Goal: Find specific page/section

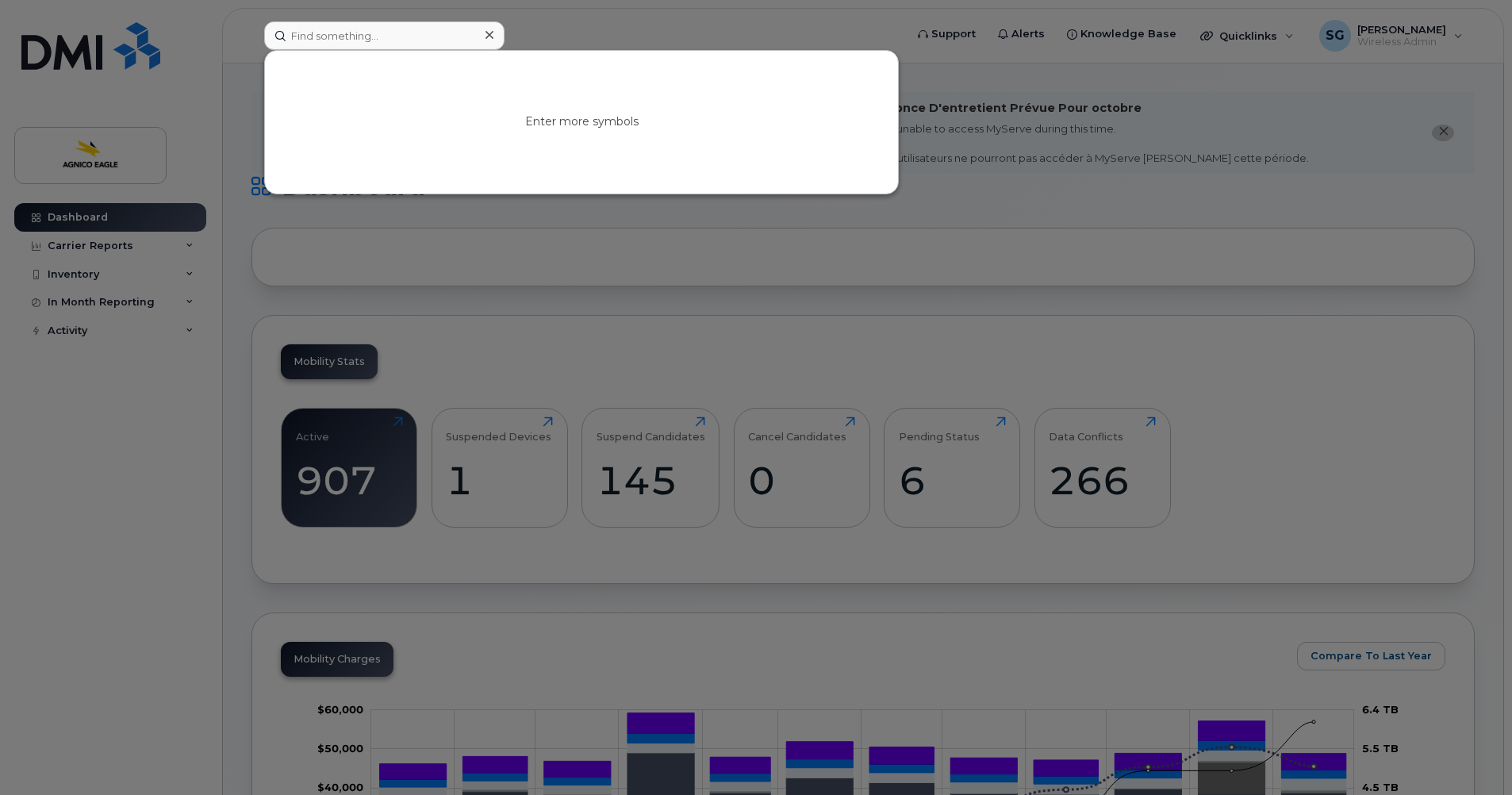
click at [380, 36] on input at bounding box center [384, 36] width 240 height 29
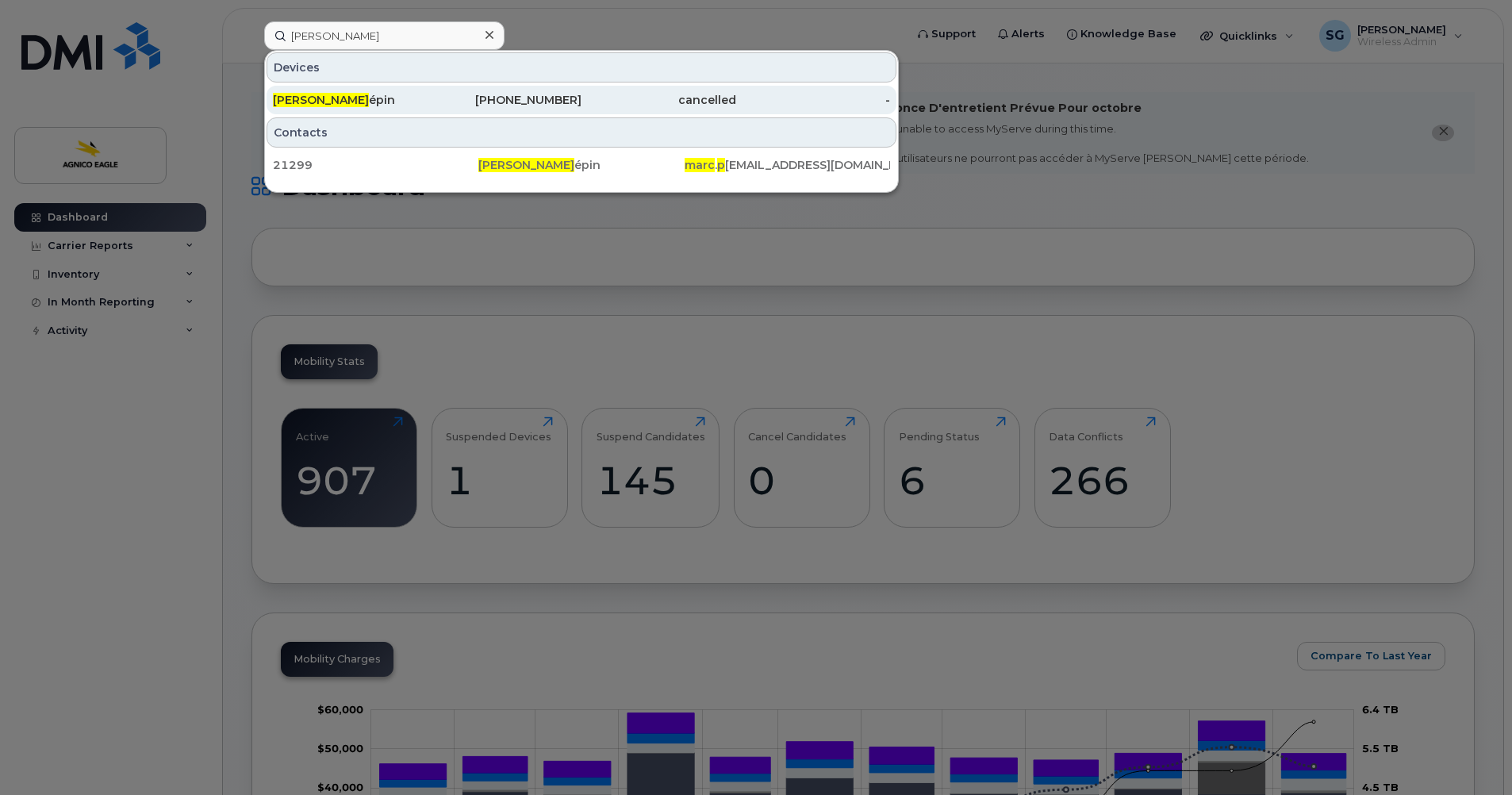
type input "marc p"
click at [510, 103] on div "819-856-9247" at bounding box center [505, 100] width 155 height 16
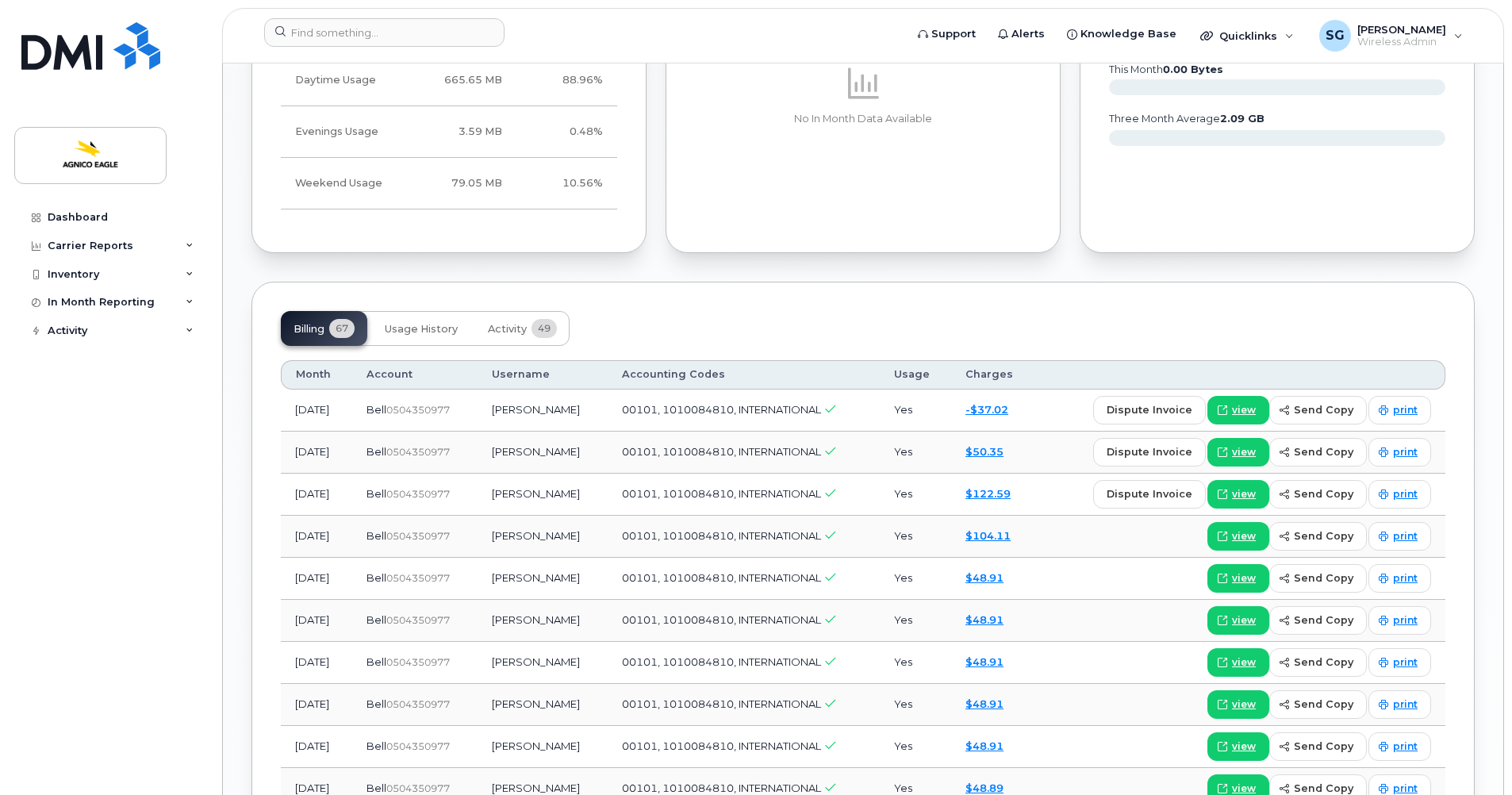
scroll to position [1190, 0]
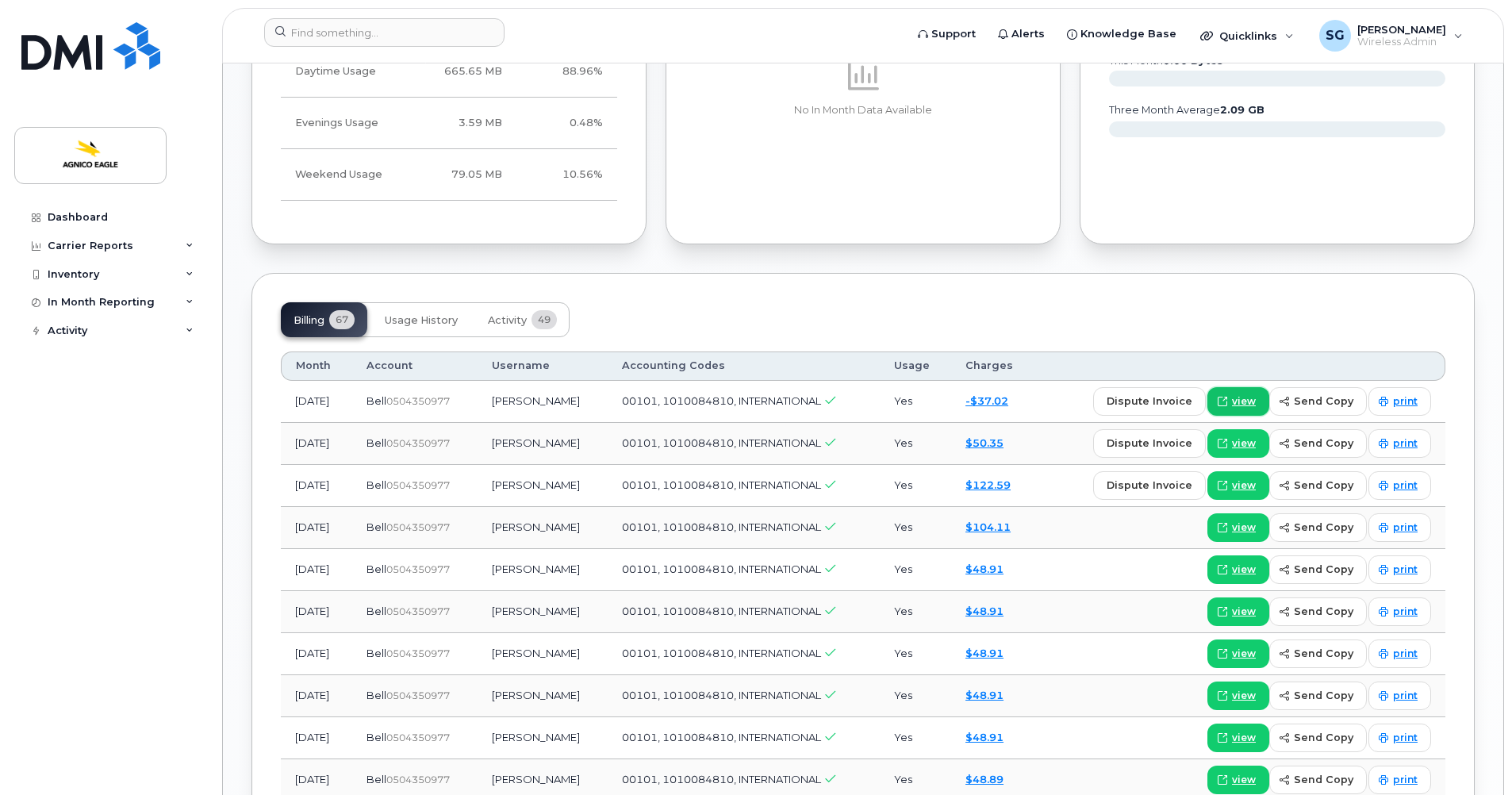
click at [1240, 398] on span "view" at bounding box center [1244, 401] width 24 height 14
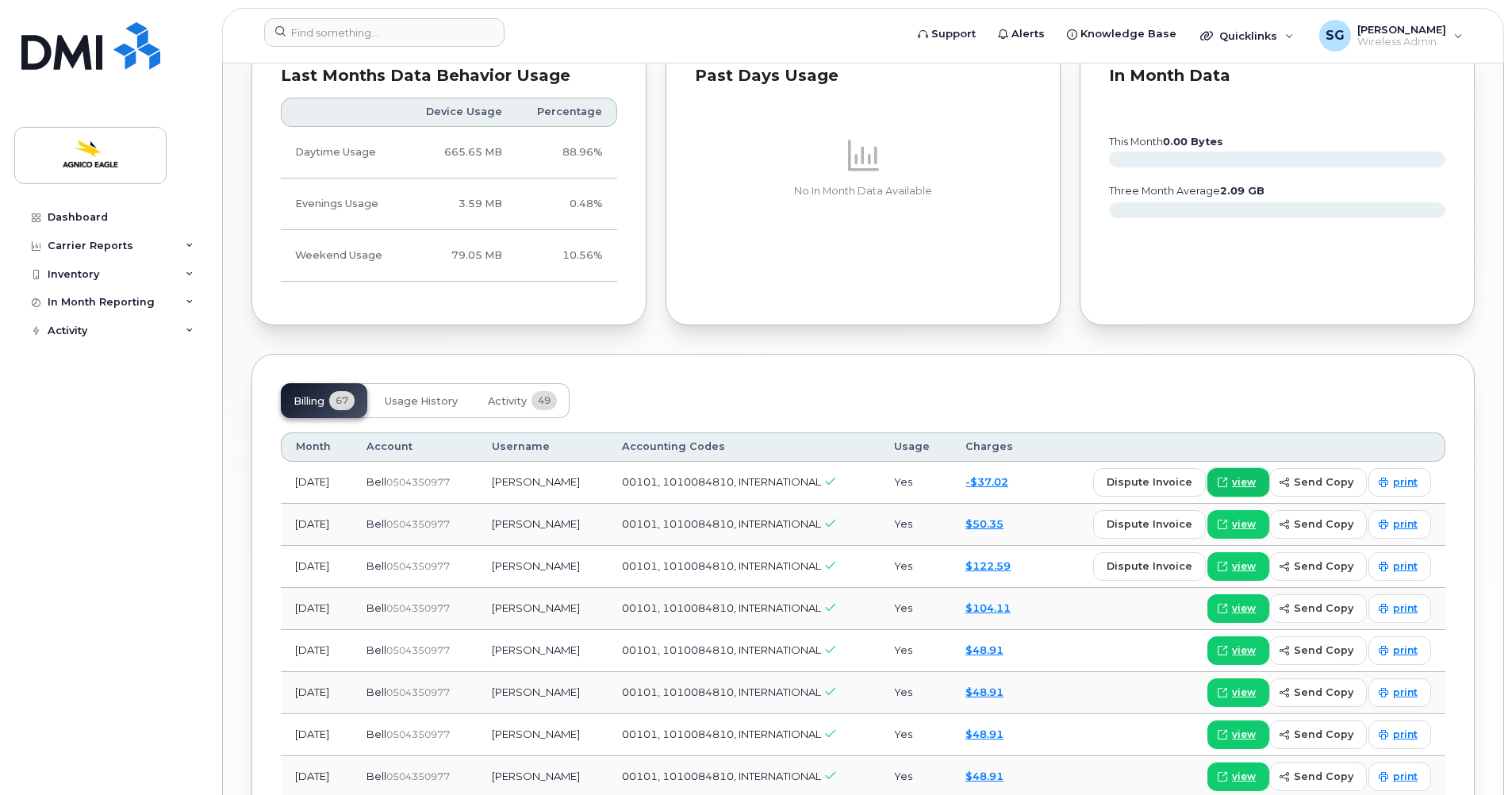
scroll to position [1110, 0]
click at [1249, 480] on span "view" at bounding box center [1244, 482] width 24 height 14
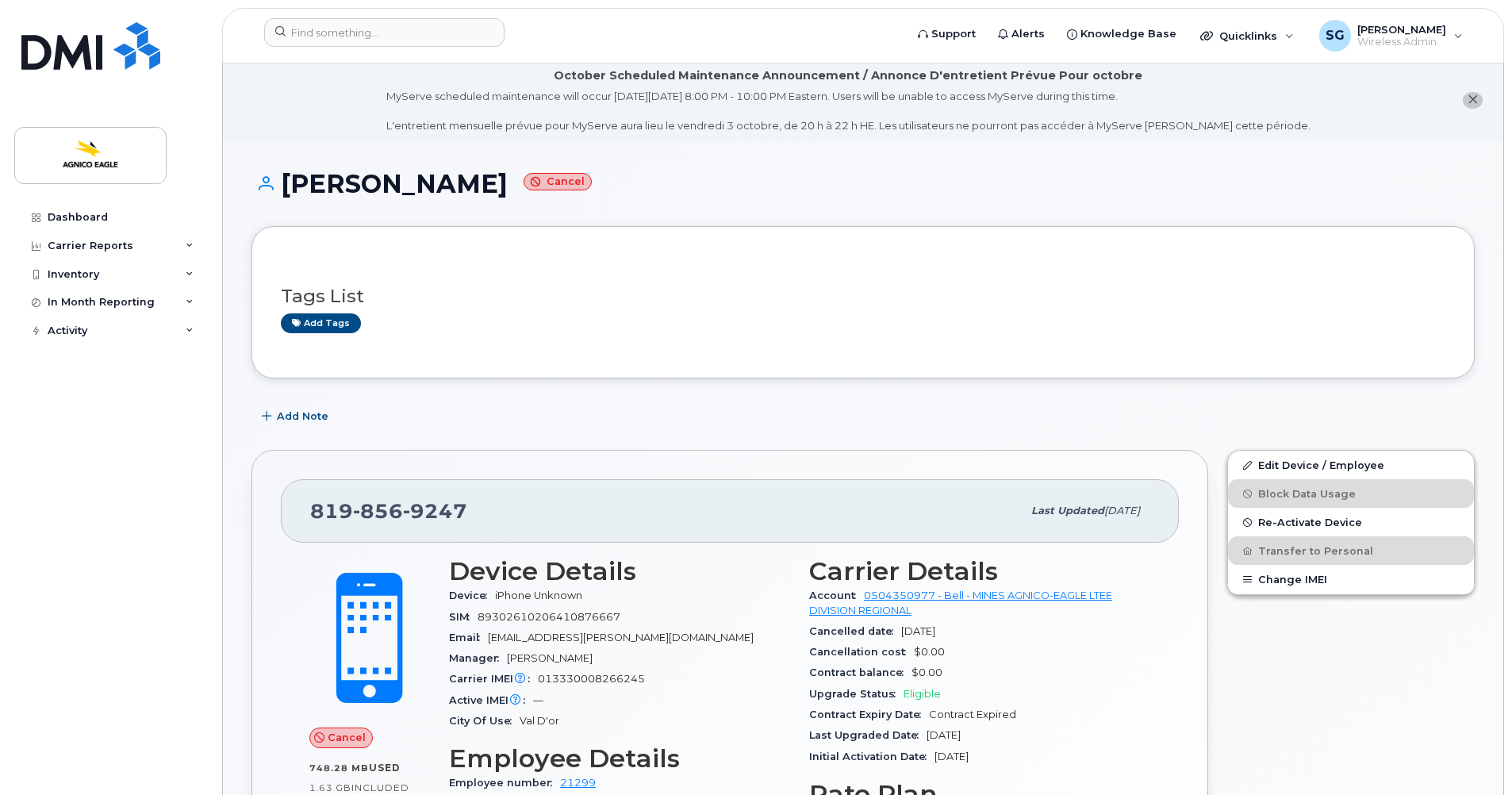
scroll to position [0, 0]
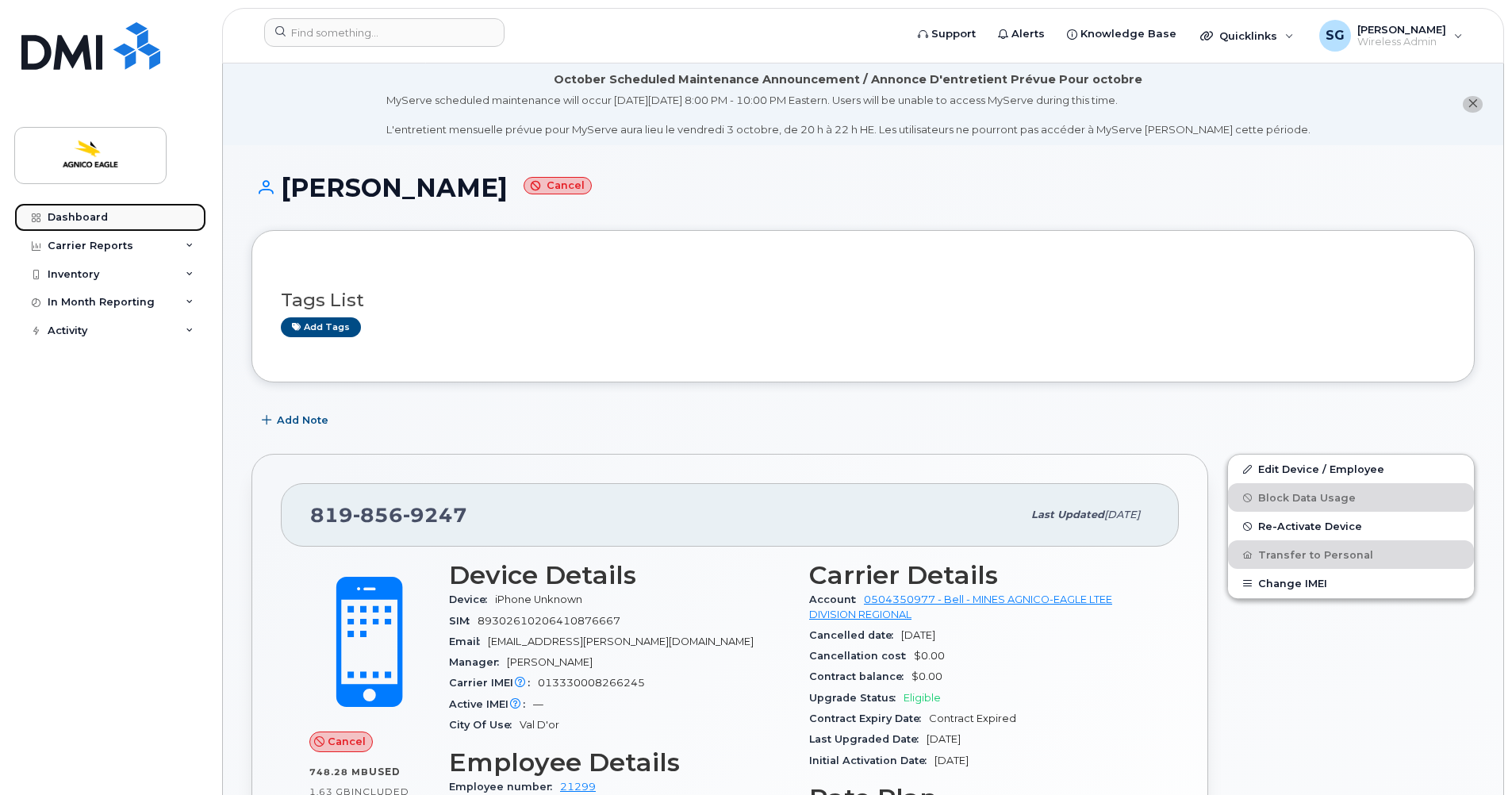
click at [67, 219] on div "Dashboard" at bounding box center [78, 217] width 61 height 12
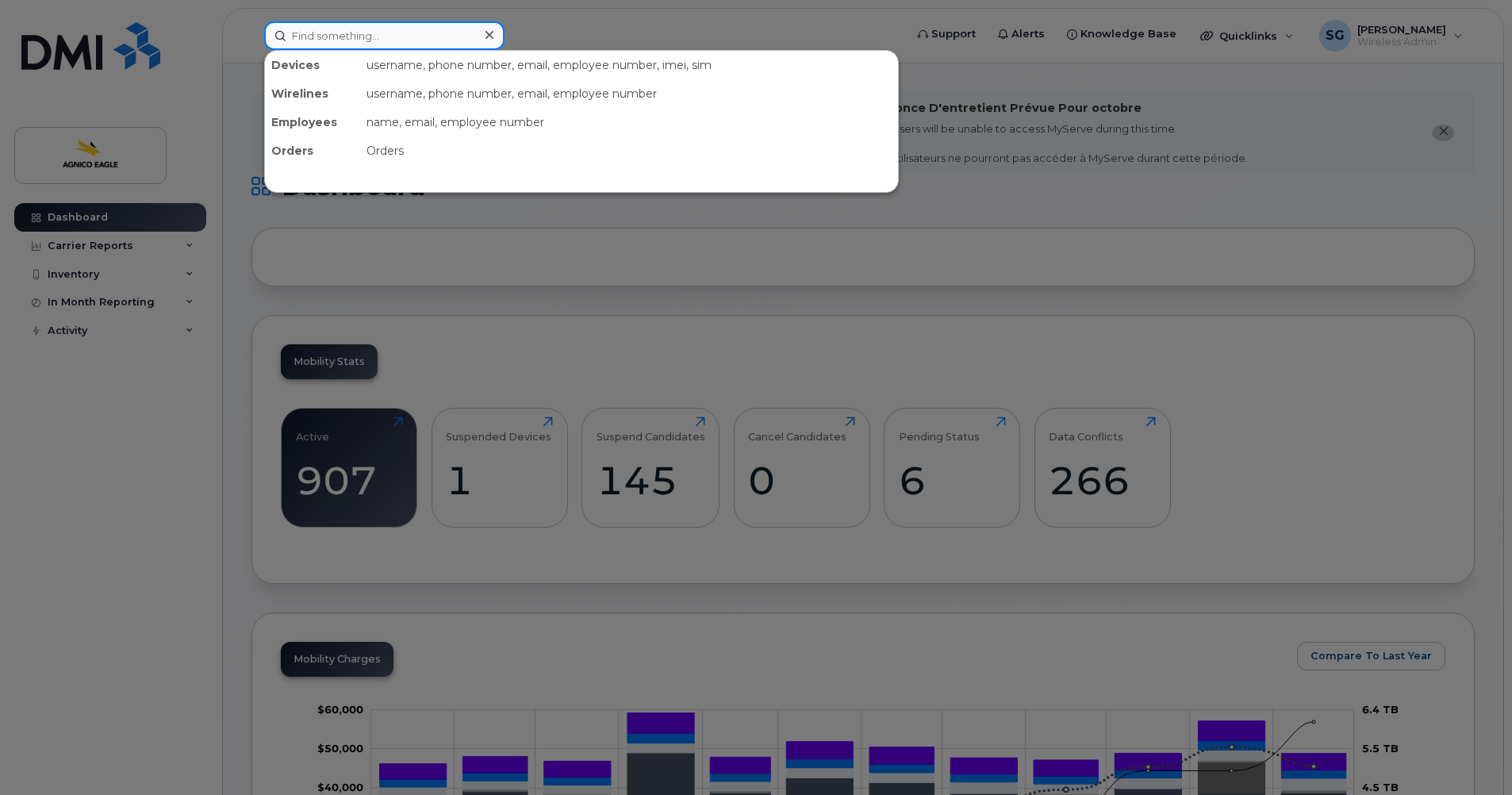
click at [334, 37] on input at bounding box center [384, 36] width 240 height 29
paste input "• Jérémie Provencher"
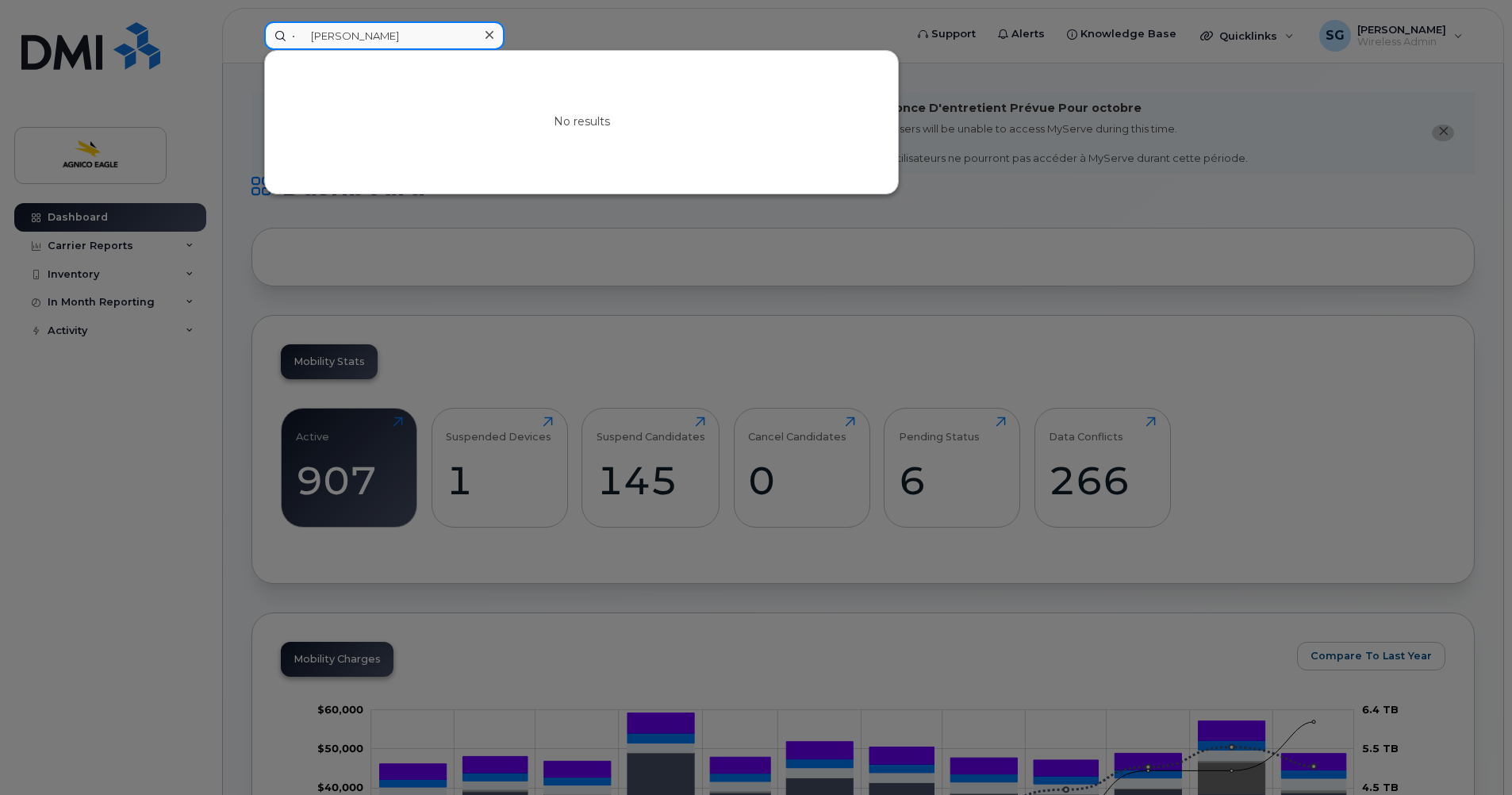
click at [311, 35] on input "• Jérémie Provencher" at bounding box center [384, 36] width 240 height 29
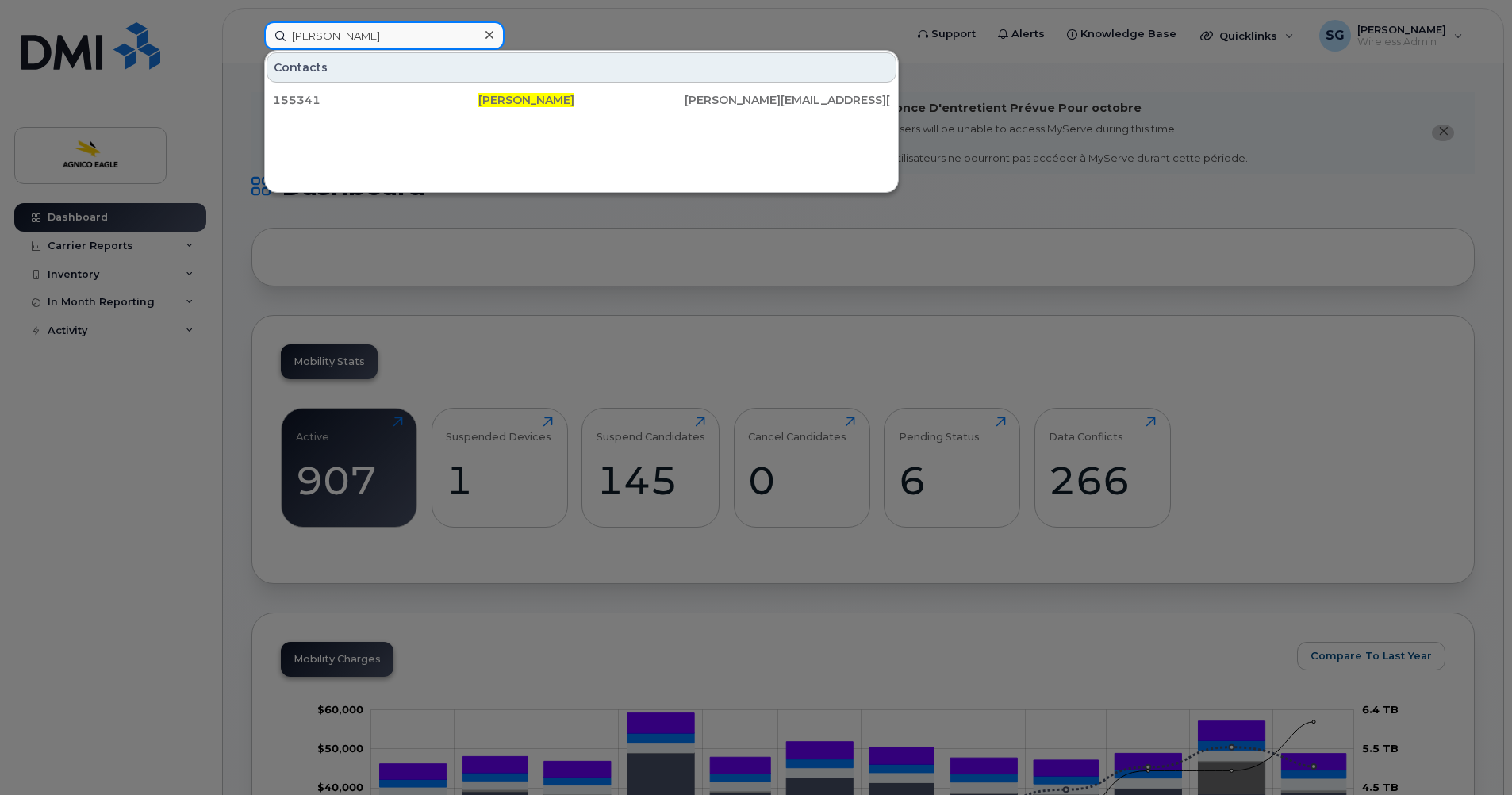
click at [363, 33] on input "Jérémie Provencher" at bounding box center [384, 36] width 240 height 29
paste input "819-527-1146"
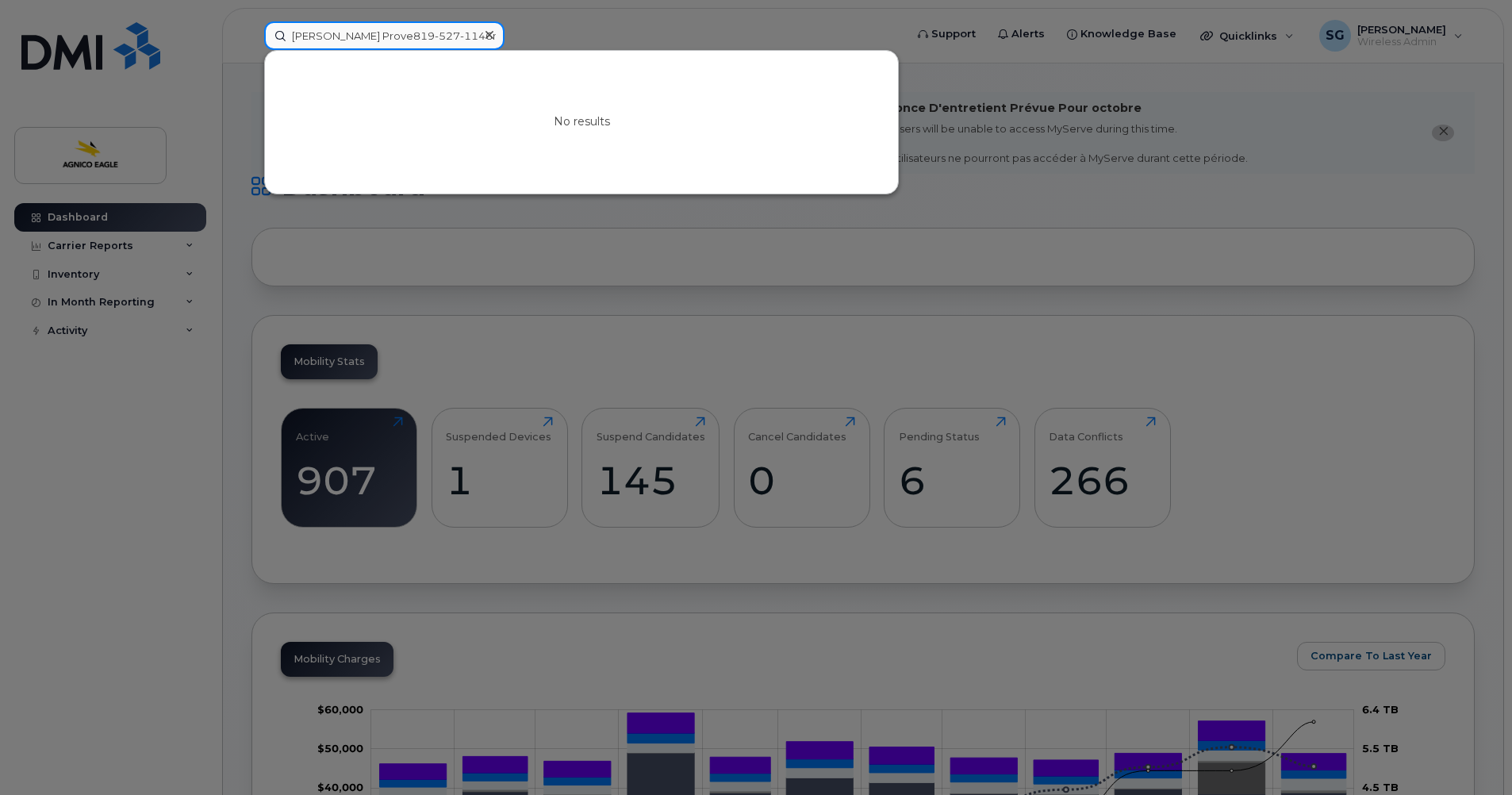
type input "Jérémie Prove819-527-1146ncher"
click at [492, 29] on icon at bounding box center [489, 35] width 8 height 12
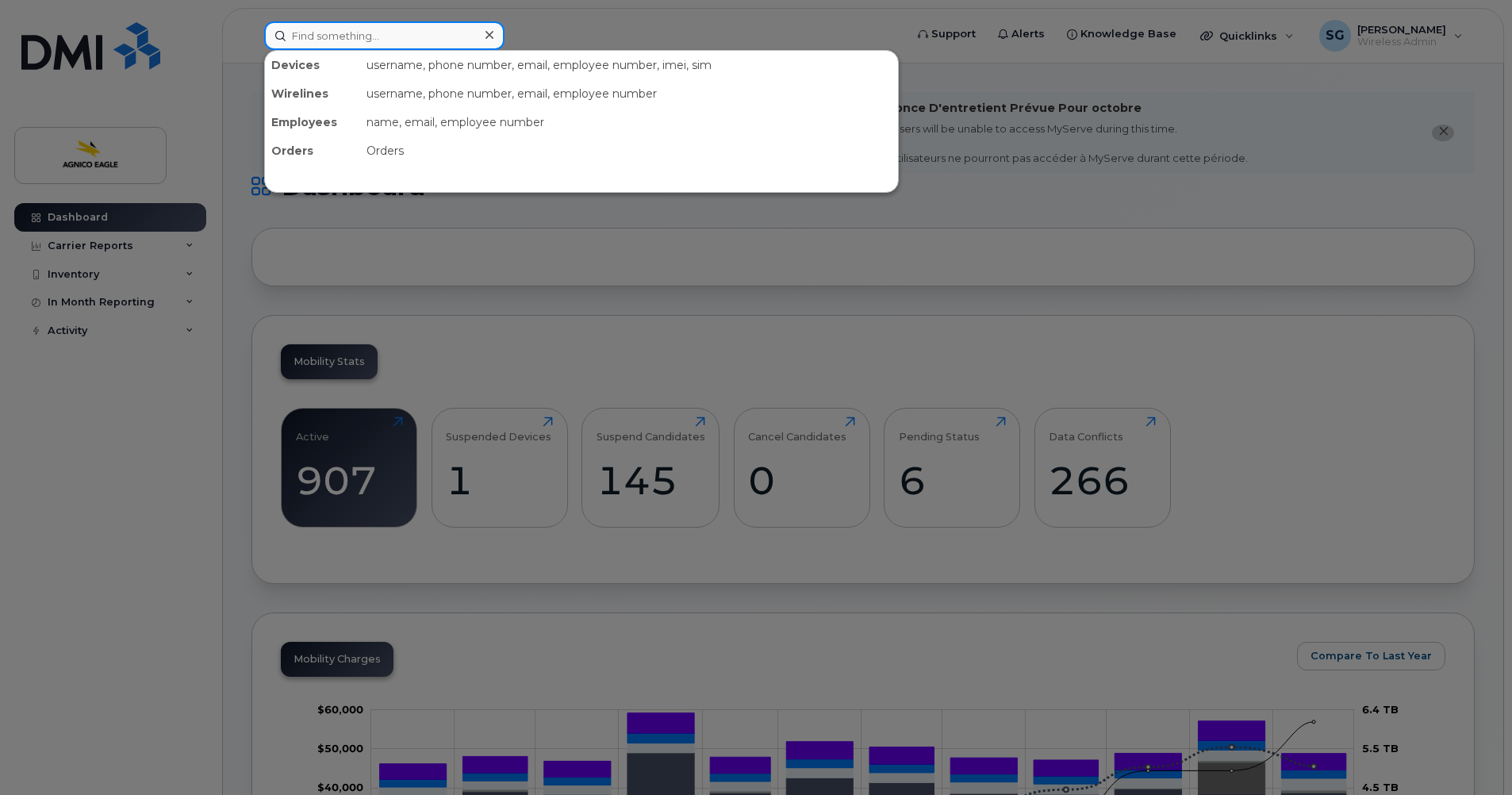
click at [318, 36] on input at bounding box center [384, 36] width 240 height 29
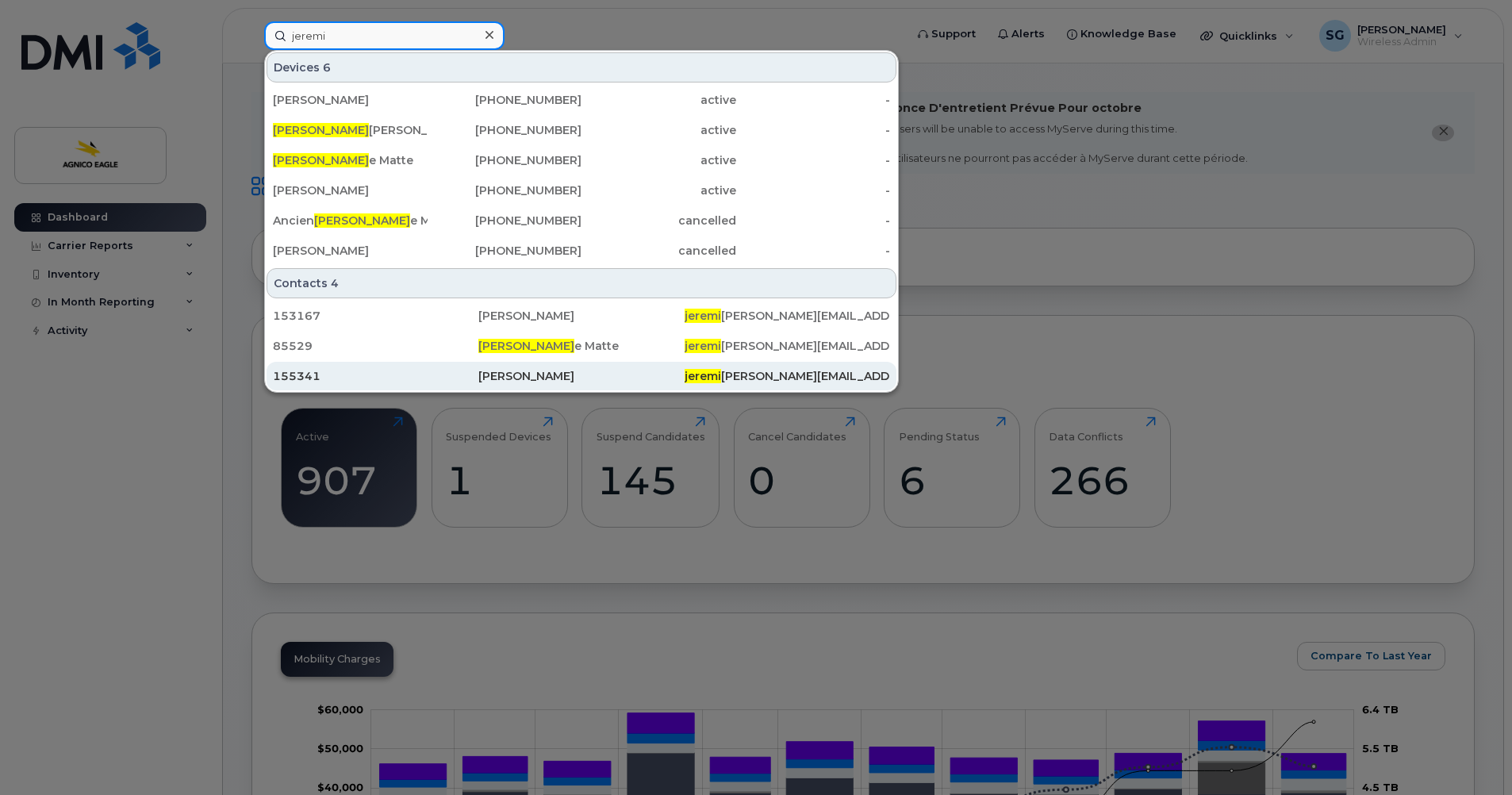
type input "jeremi"
click at [488, 370] on div "Jérémie Provencher" at bounding box center [582, 376] width 206 height 16
